Goal: Transaction & Acquisition: Purchase product/service

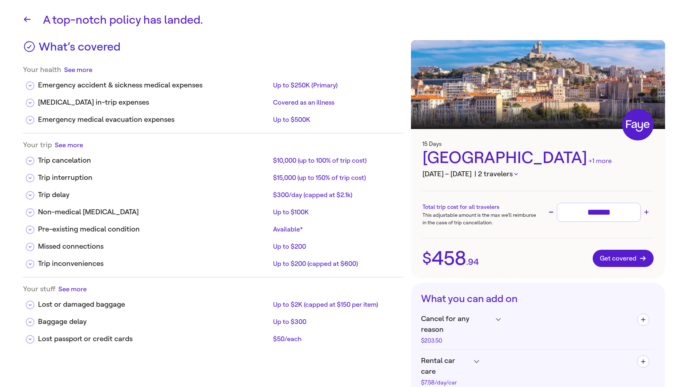
click at [518, 176] on button "| 2 travelers" at bounding box center [495, 174] width 43 height 11
click at [614, 213] on input "*******" at bounding box center [598, 212] width 77 height 13
type input "**"
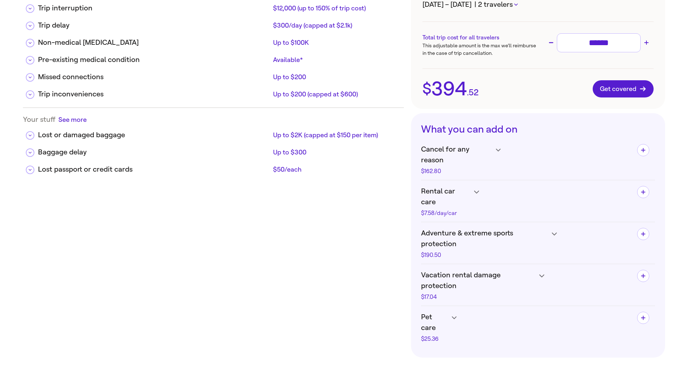
scroll to position [200, 0]
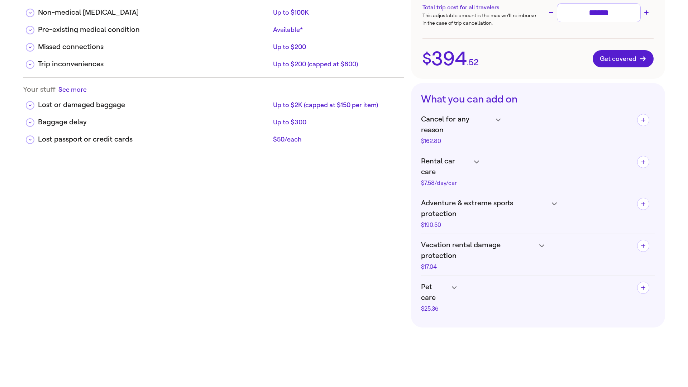
type input "******"
click at [498, 120] on icon at bounding box center [498, 120] width 5 height 3
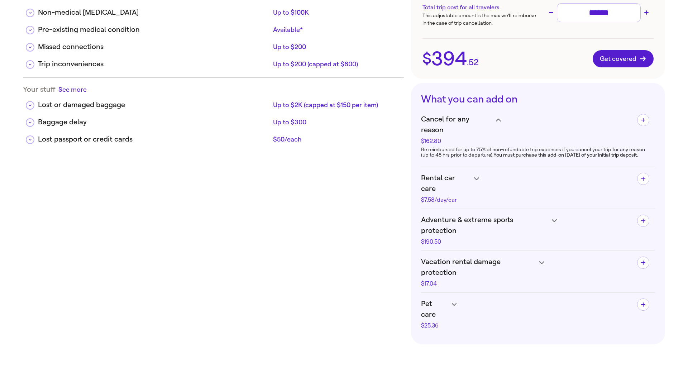
click at [496, 121] on icon at bounding box center [498, 120] width 5 height 3
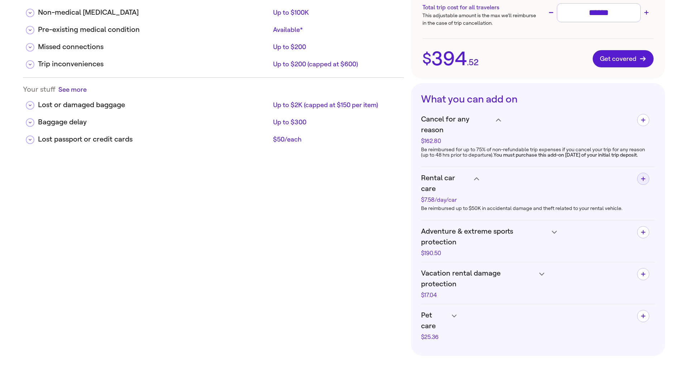
click at [646, 173] on span "button" at bounding box center [642, 178] width 11 height 11
click at [649, 173] on icon "button" at bounding box center [649, 173] width 0 height 0
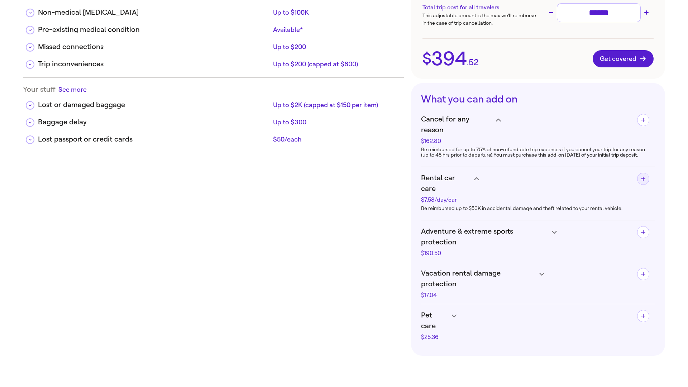
click at [501, 121] on icon at bounding box center [498, 120] width 5 height 3
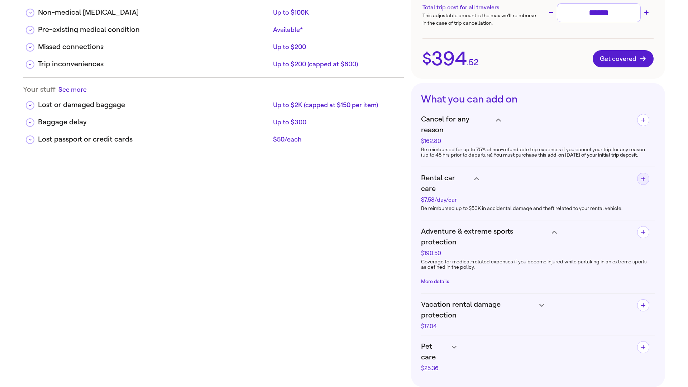
click at [435, 279] on button "More details" at bounding box center [435, 282] width 28 height 6
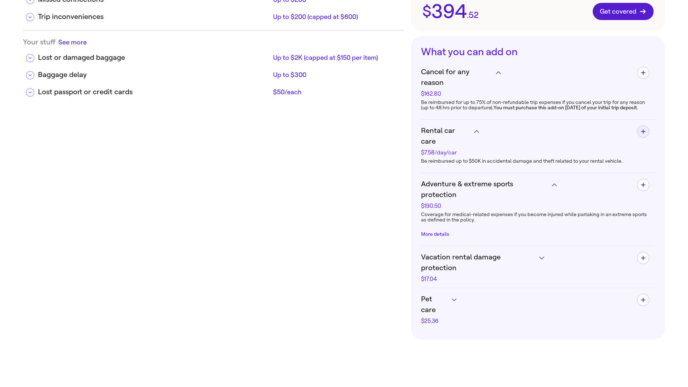
scroll to position [251, 0]
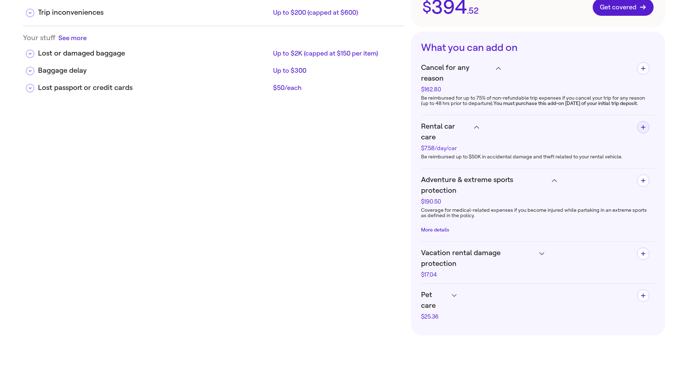
click at [501, 70] on icon at bounding box center [498, 68] width 5 height 3
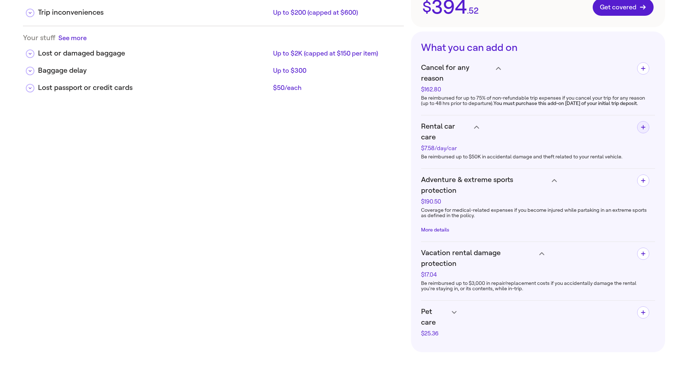
click at [501, 70] on icon at bounding box center [498, 68] width 5 height 3
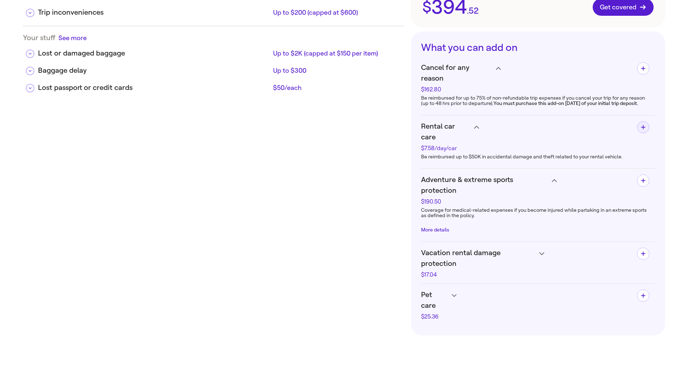
click at [450, 92] on h4 "Pet care $25.36" at bounding box center [461, 77] width 80 height 30
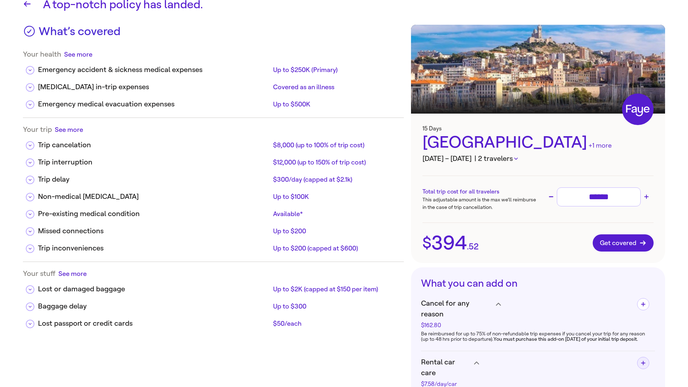
scroll to position [0, 0]
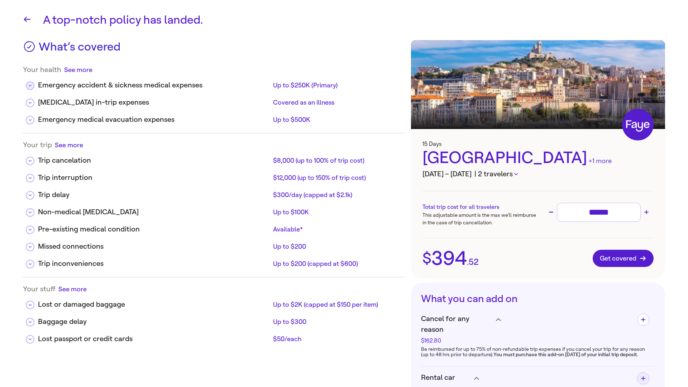
click at [30, 87] on button at bounding box center [30, 85] width 9 height 9
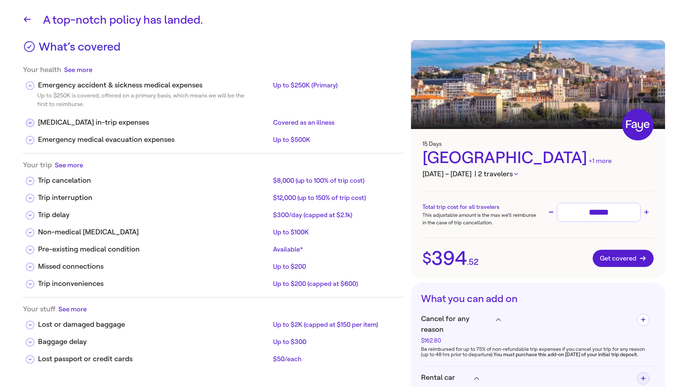
click at [31, 125] on button at bounding box center [30, 123] width 9 height 9
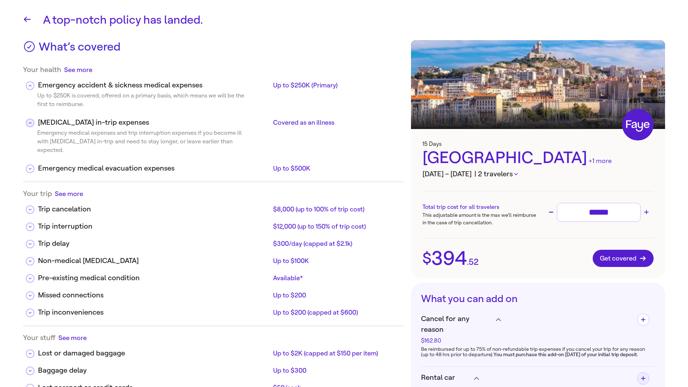
click at [31, 125] on button at bounding box center [30, 123] width 9 height 9
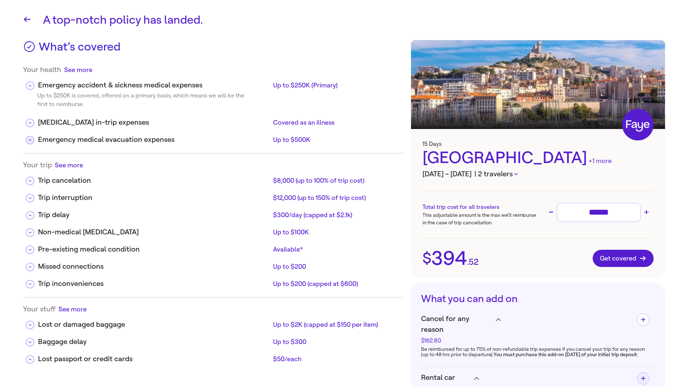
click at [32, 140] on button at bounding box center [30, 140] width 9 height 9
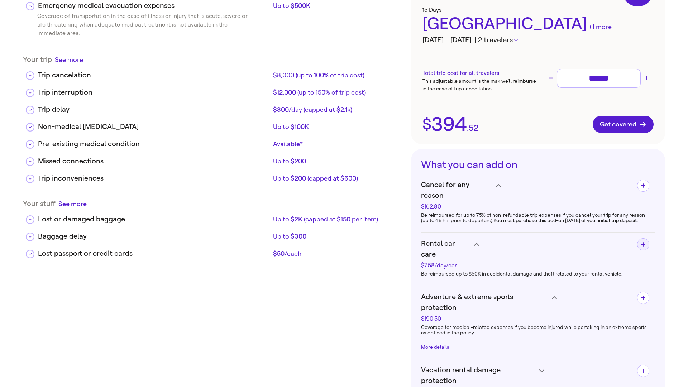
scroll to position [136, 0]
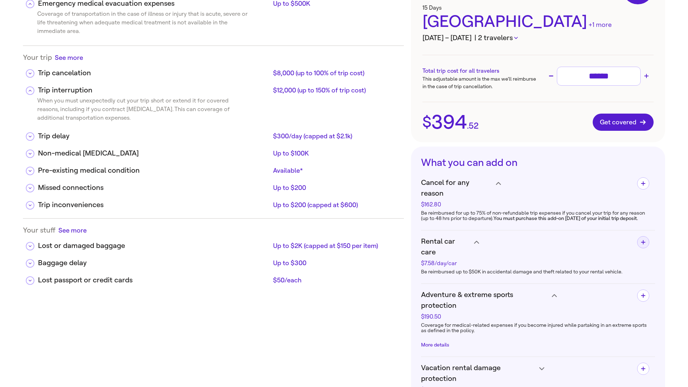
click at [32, 95] on div "Trip interruption $12,000 (up to 150% of trip cost)" at bounding box center [213, 87] width 381 height 17
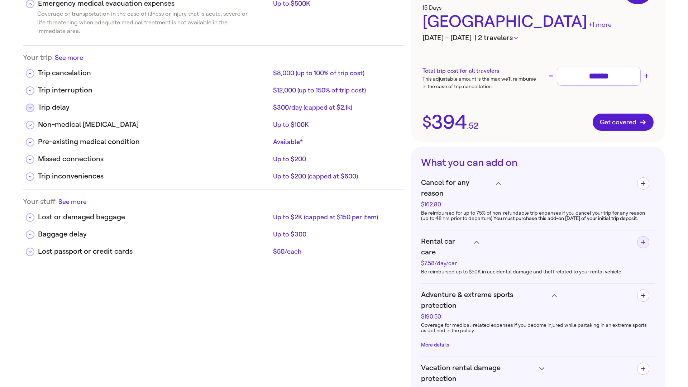
click at [27, 8] on button at bounding box center [30, 4] width 9 height 9
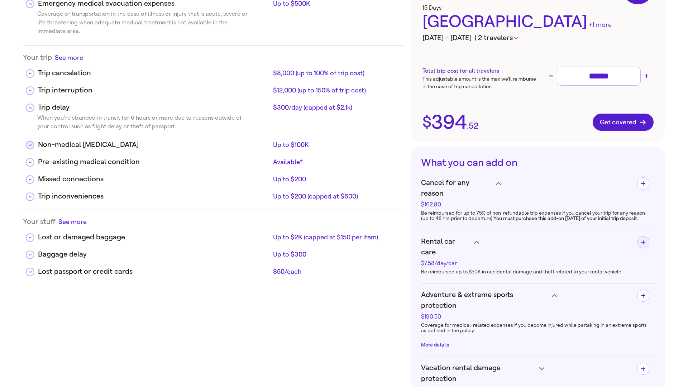
click at [31, 143] on button at bounding box center [30, 145] width 9 height 9
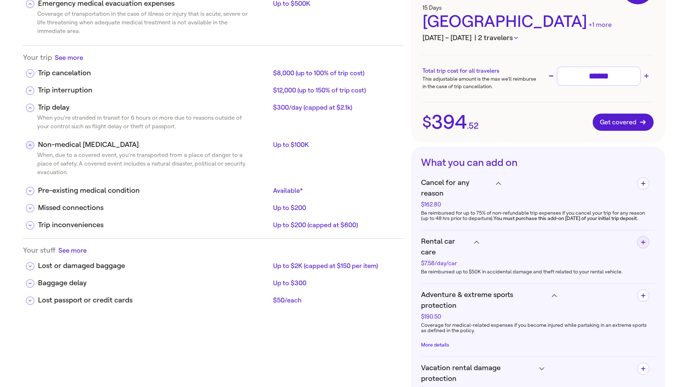
click at [31, 143] on button at bounding box center [30, 145] width 9 height 9
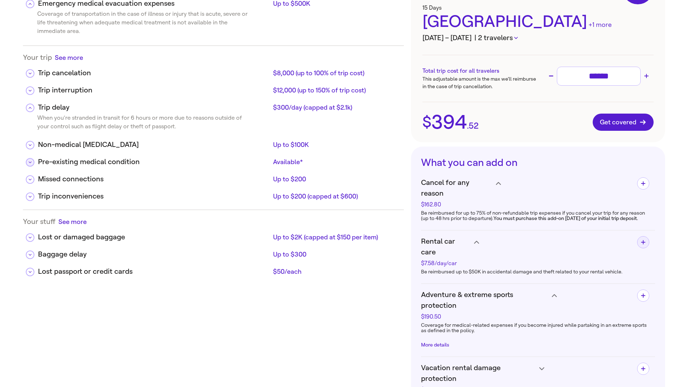
click at [31, 166] on button at bounding box center [30, 162] width 9 height 9
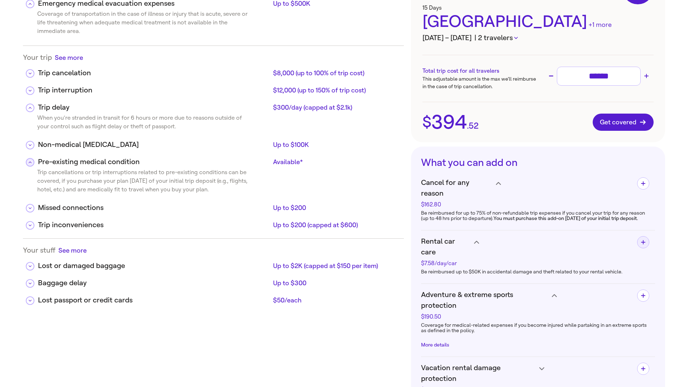
click at [31, 166] on button at bounding box center [30, 162] width 9 height 9
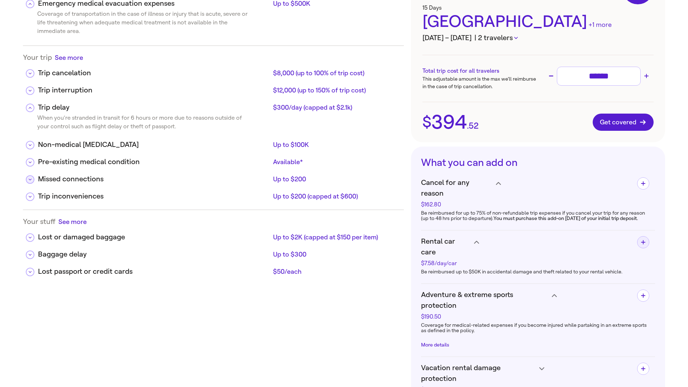
click at [32, 178] on button at bounding box center [30, 179] width 9 height 9
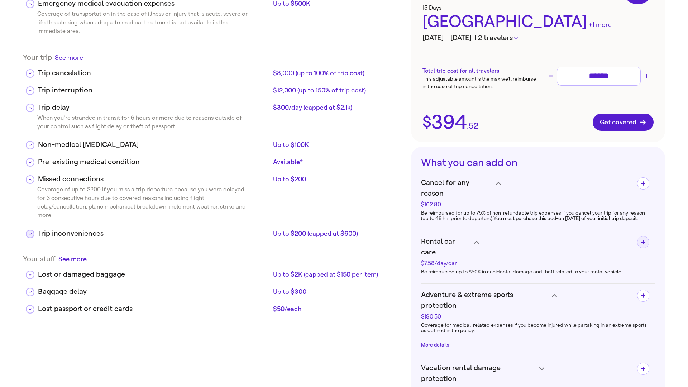
click at [30, 230] on button at bounding box center [30, 234] width 9 height 9
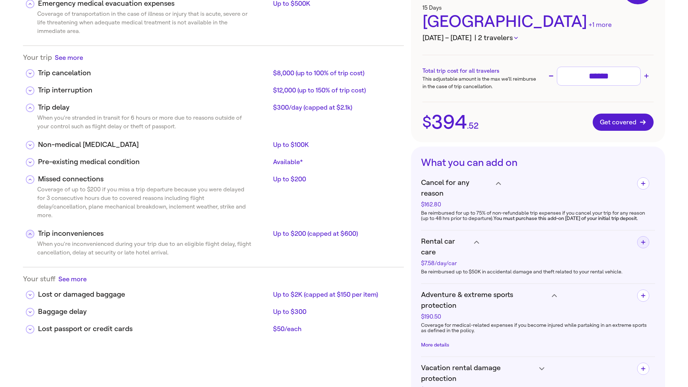
click at [30, 230] on button at bounding box center [30, 234] width 9 height 9
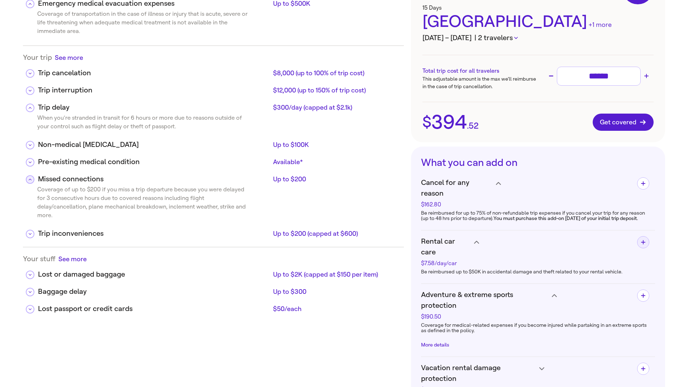
click at [29, 181] on button at bounding box center [30, 179] width 9 height 9
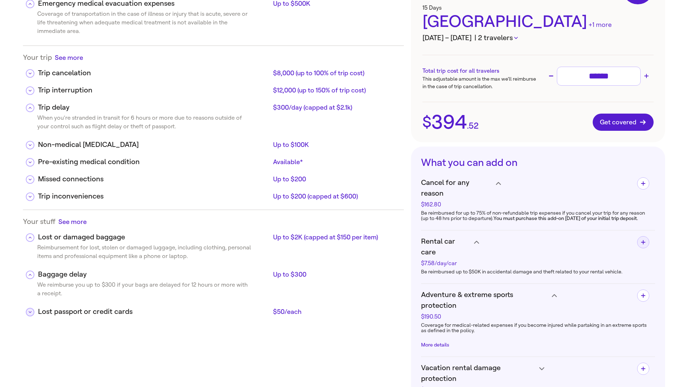
click at [31, 8] on button at bounding box center [30, 4] width 9 height 9
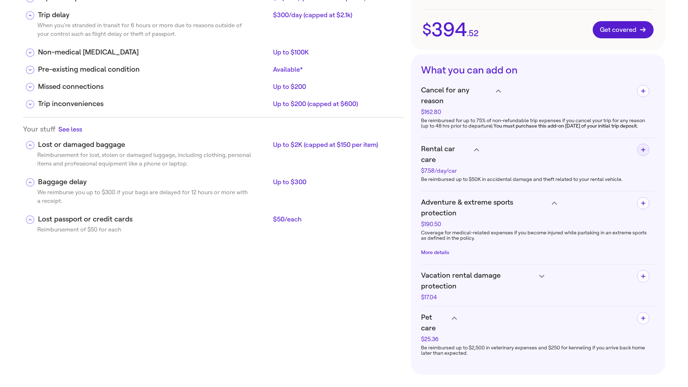
scroll to position [393, 0]
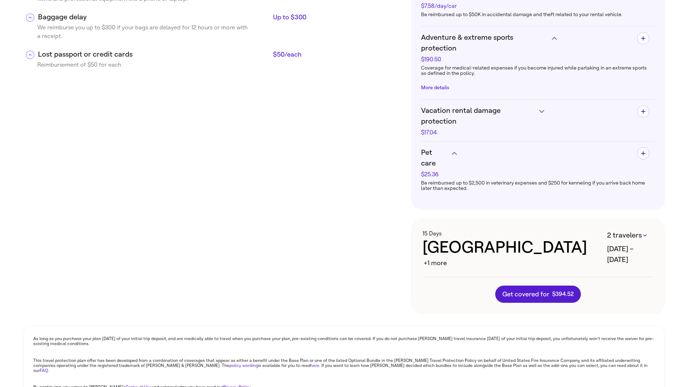
click at [229, 363] on link "policy wording" at bounding box center [243, 365] width 29 height 5
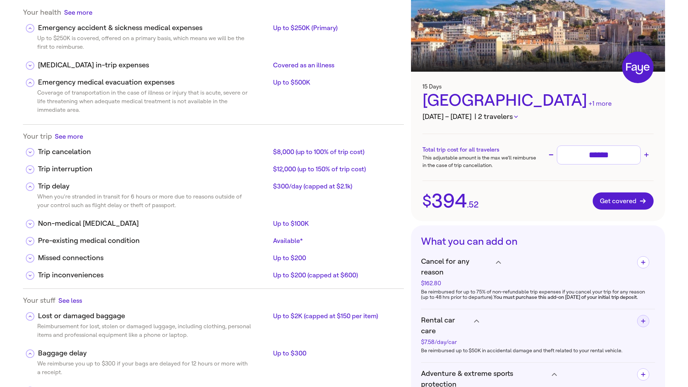
scroll to position [0, 0]
